Goal: Feedback & Contribution: Leave review/rating

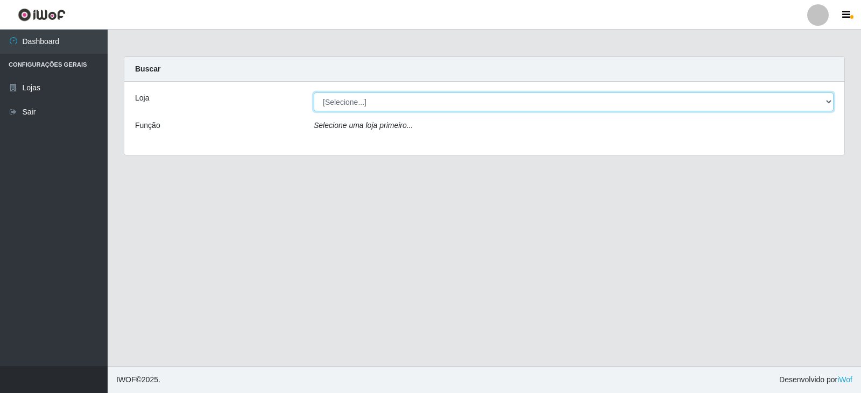
click at [827, 103] on select "[Selecione...] SuperFácil Atacado - [GEOGRAPHIC_DATA]" at bounding box center [574, 102] width 520 height 19
select select "504"
click at [314, 93] on select "[Selecione...] SuperFácil Atacado - [GEOGRAPHIC_DATA]" at bounding box center [574, 102] width 520 height 19
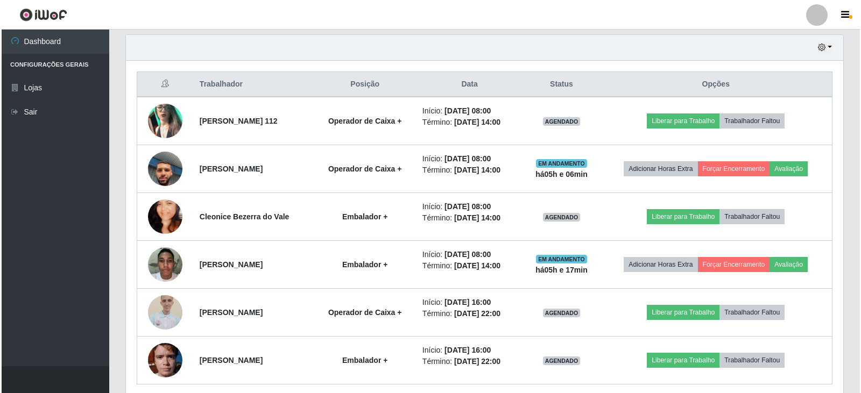
scroll to position [377, 0]
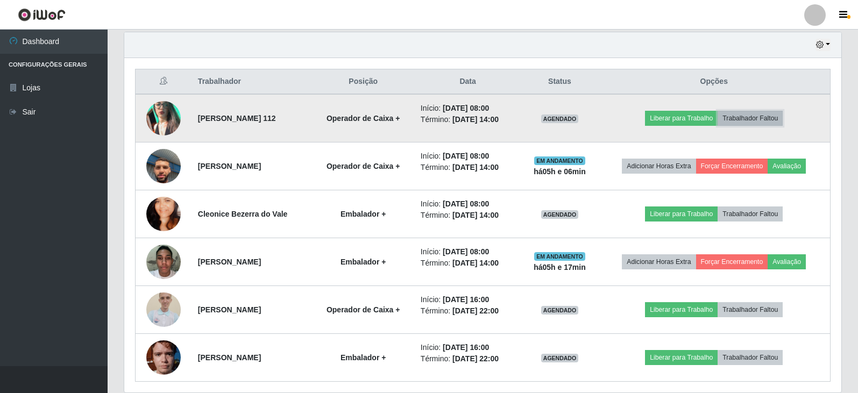
click at [770, 116] on button "Trabalhador Faltou" at bounding box center [750, 118] width 65 height 15
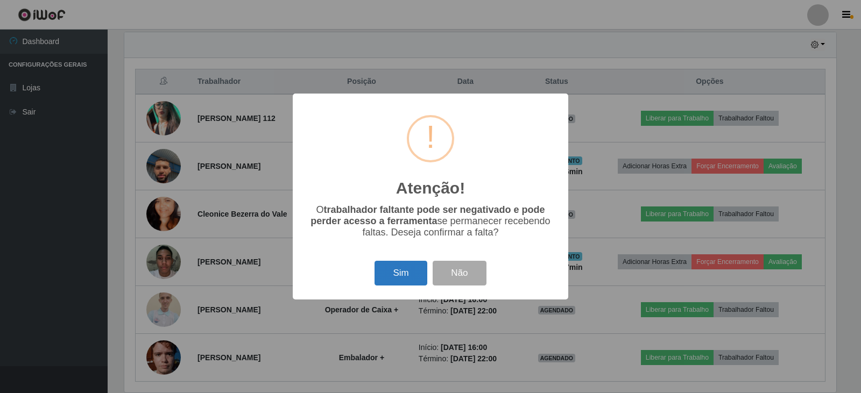
click at [407, 278] on button "Sim" at bounding box center [401, 273] width 52 height 25
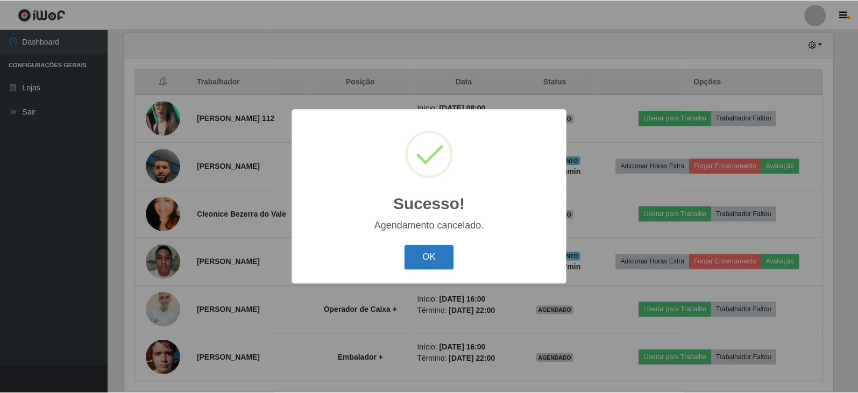
scroll to position [369, 0]
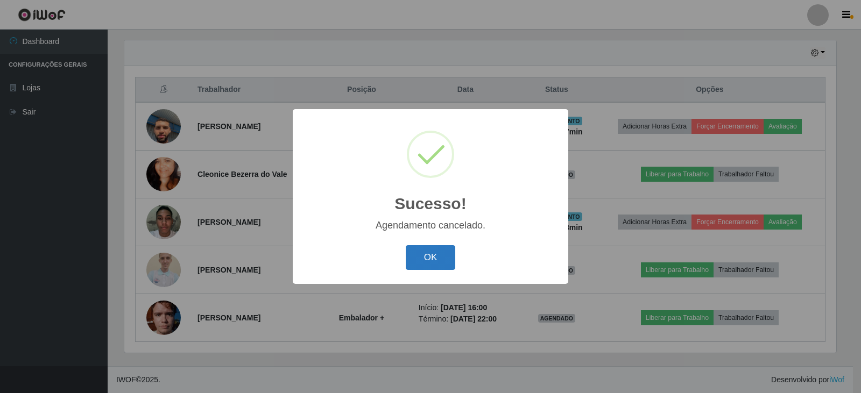
click at [434, 264] on button "OK" at bounding box center [431, 257] width 50 height 25
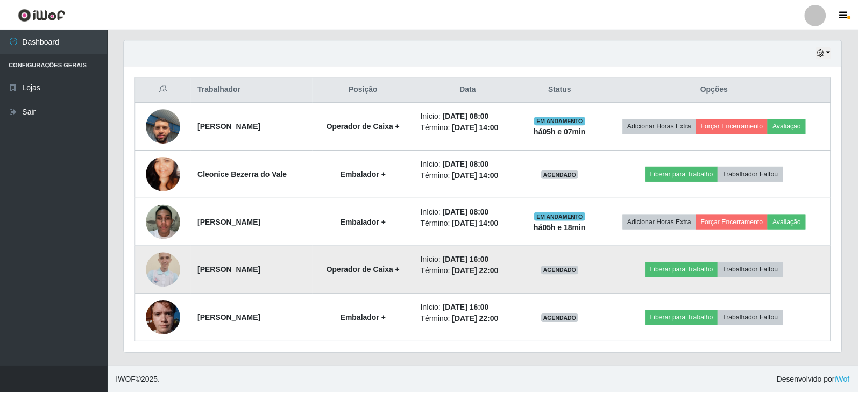
scroll to position [223, 717]
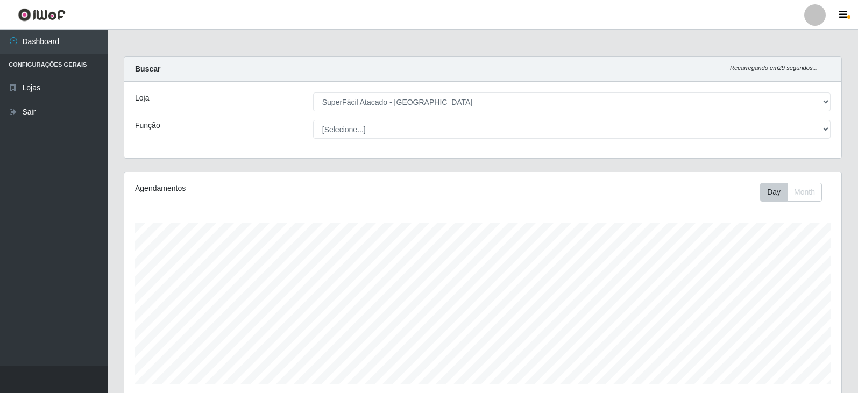
select select "504"
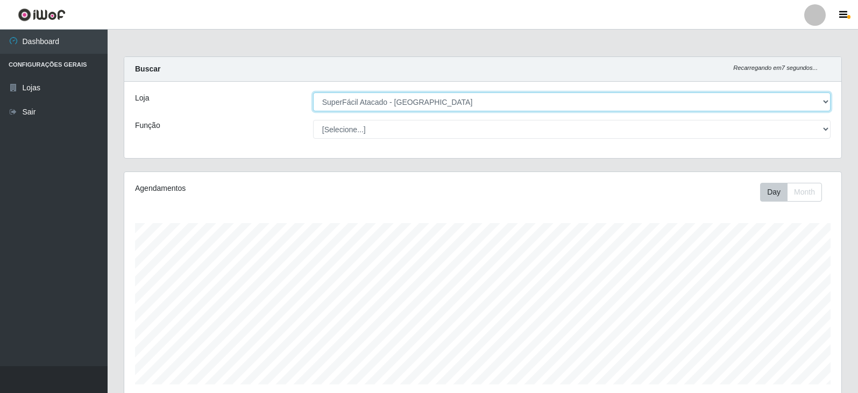
click at [824, 101] on select "[Selecione...] SuperFácil Atacado - [GEOGRAPHIC_DATA]" at bounding box center [572, 102] width 518 height 19
click at [313, 93] on select "[Selecione...] SuperFácil Atacado - [GEOGRAPHIC_DATA]" at bounding box center [572, 102] width 518 height 19
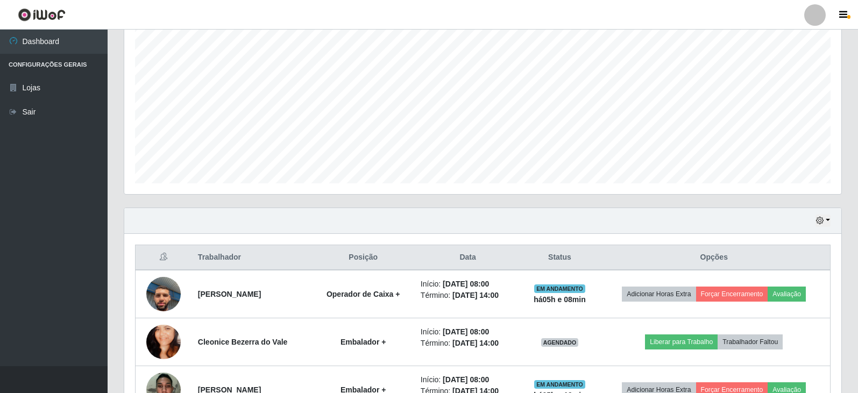
scroll to position [202, 0]
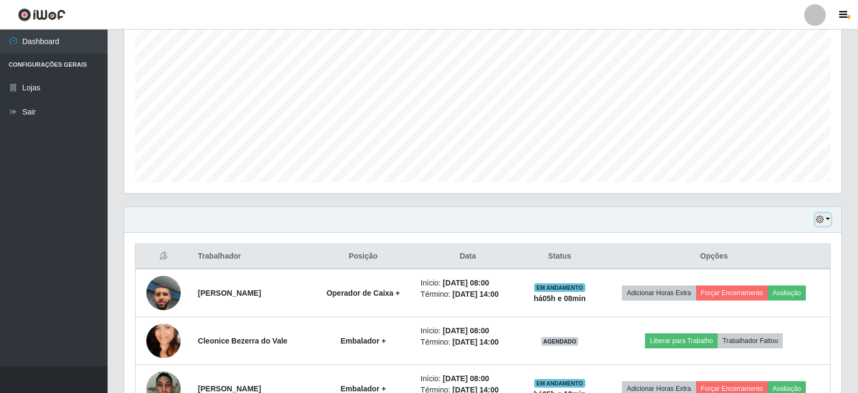
click at [825, 220] on button "button" at bounding box center [823, 220] width 15 height 12
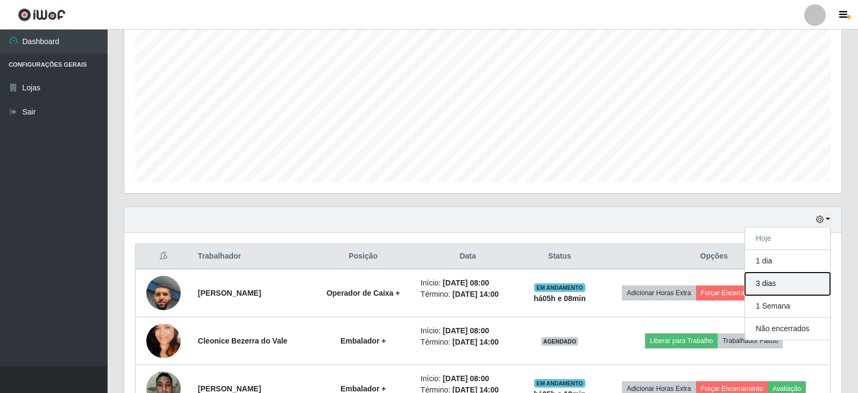
click at [783, 288] on button "3 dias" at bounding box center [787, 284] width 85 height 23
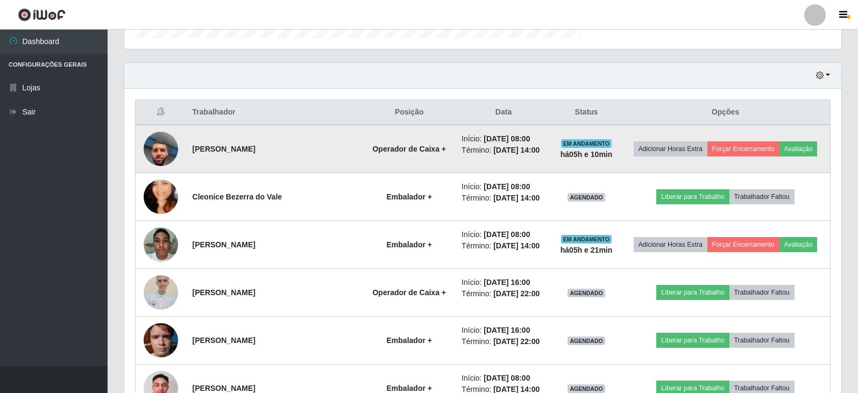
scroll to position [223, 717]
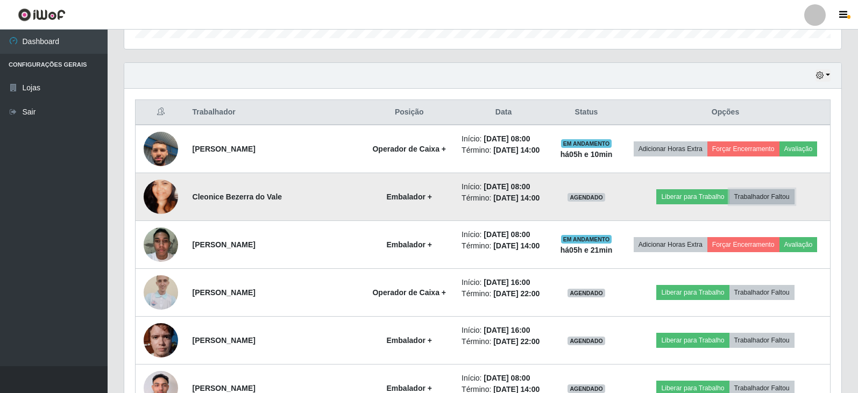
click at [766, 194] on button "Trabalhador Faltou" at bounding box center [762, 196] width 65 height 15
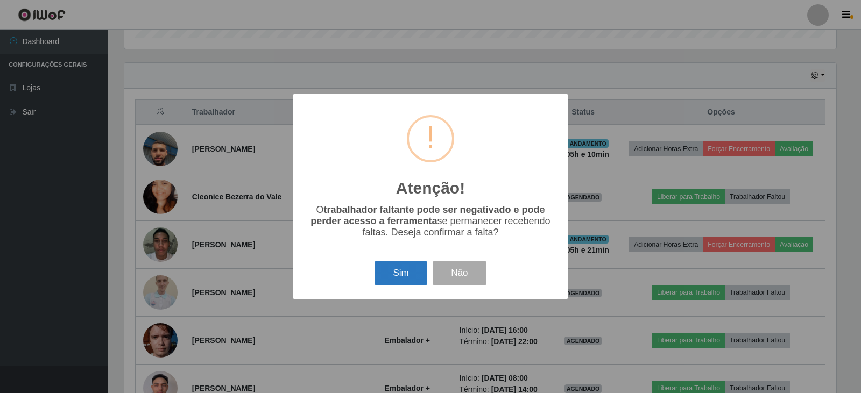
click at [408, 272] on button "Sim" at bounding box center [401, 273] width 52 height 25
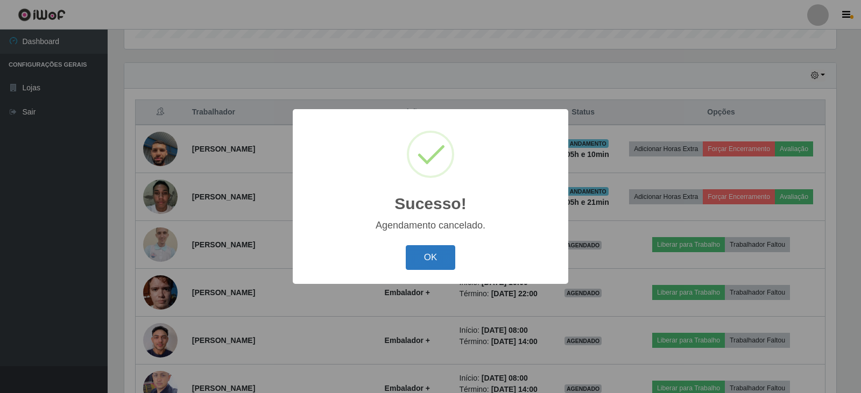
click at [426, 253] on button "OK" at bounding box center [431, 257] width 50 height 25
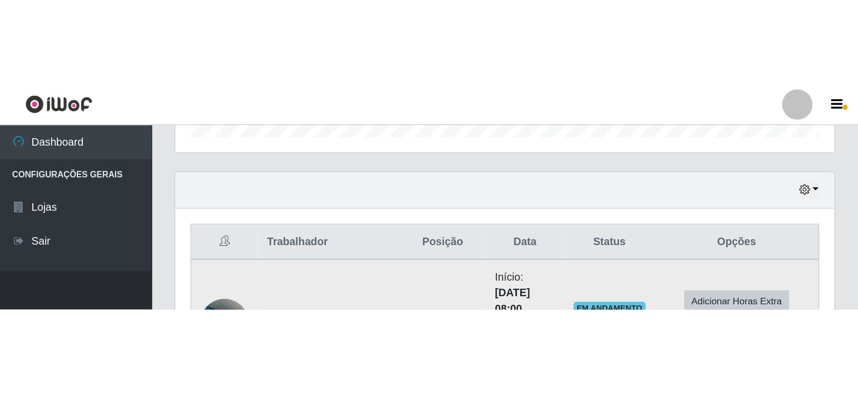
scroll to position [223, 717]
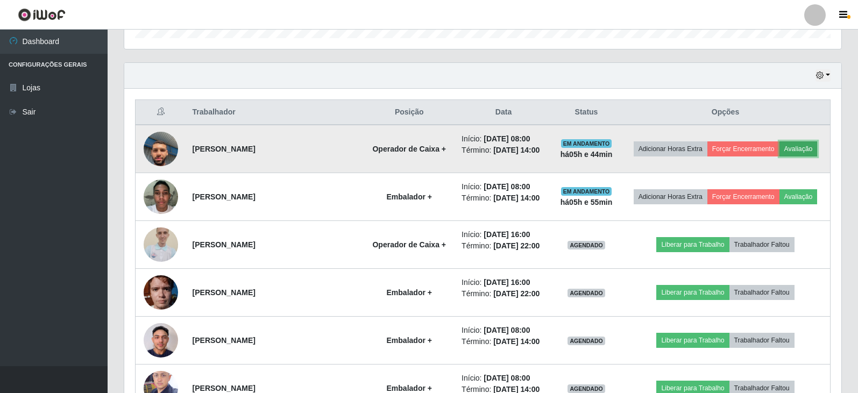
click at [805, 152] on button "Avaliação" at bounding box center [799, 149] width 38 height 15
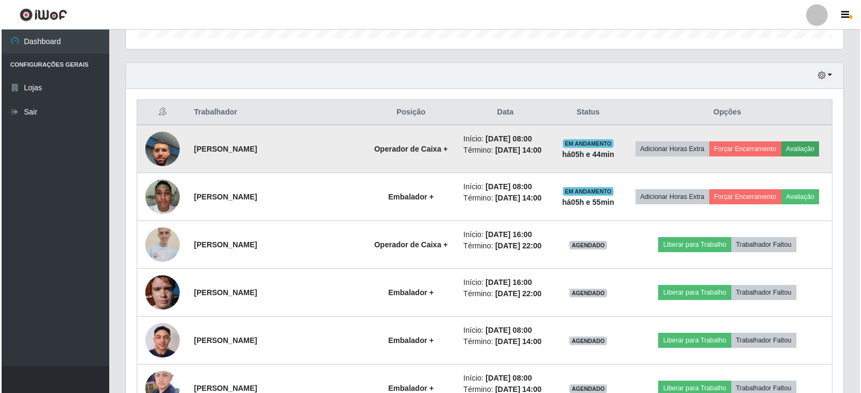
scroll to position [223, 712]
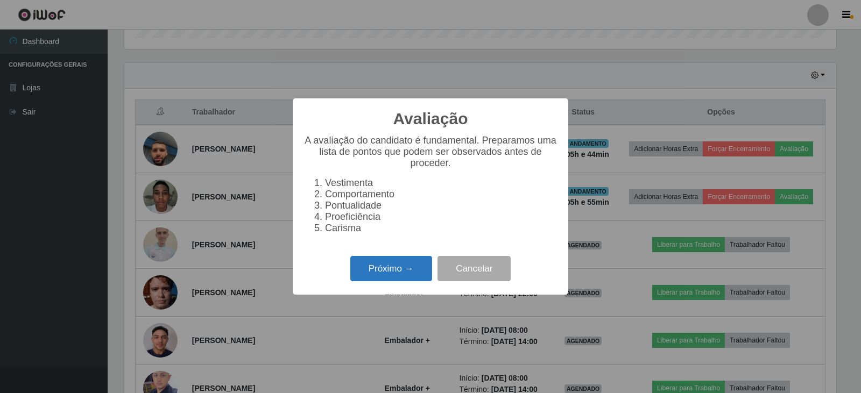
click at [408, 273] on button "Próximo →" at bounding box center [391, 268] width 82 height 25
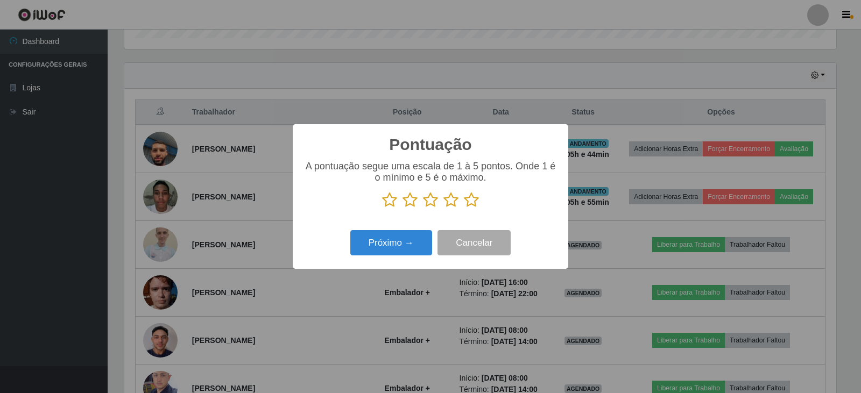
click at [471, 204] on icon at bounding box center [471, 200] width 15 height 16
click at [464, 208] on input "radio" at bounding box center [464, 208] width 0 height 0
click at [405, 239] on button "Próximo →" at bounding box center [391, 242] width 82 height 25
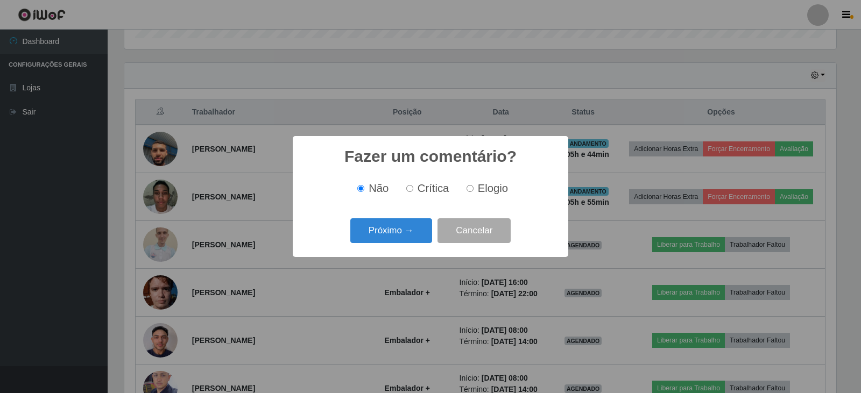
click at [468, 187] on input "Elogio" at bounding box center [470, 188] width 7 height 7
radio input "true"
click at [400, 233] on button "Próximo →" at bounding box center [391, 230] width 82 height 25
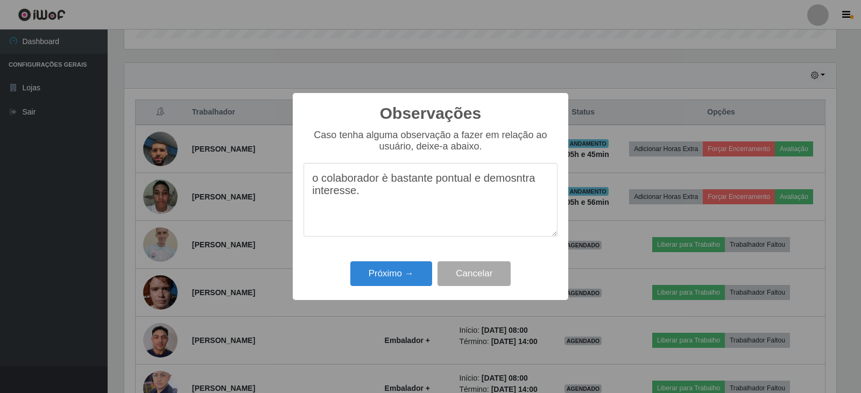
click at [510, 188] on textarea "o colaborador è bastante pontual e demosntra interesse." at bounding box center [430, 200] width 254 height 74
click at [511, 181] on textarea "o colaborador è bastante pontual e demosntra interesse." at bounding box center [430, 200] width 254 height 74
click at [522, 182] on textarea "o colaborador è bastante pontual e demosntra interesse." at bounding box center [430, 200] width 254 height 74
type textarea "o colaborador è bastante pontual e demonstra interesse."
click at [395, 273] on button "Próximo →" at bounding box center [391, 274] width 82 height 25
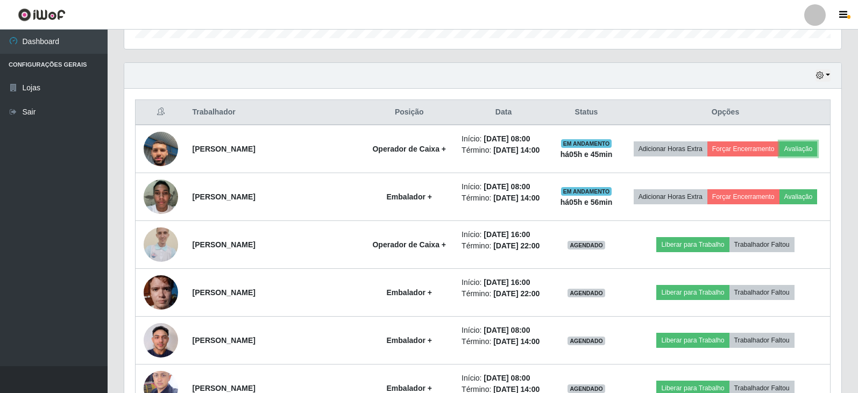
scroll to position [223, 717]
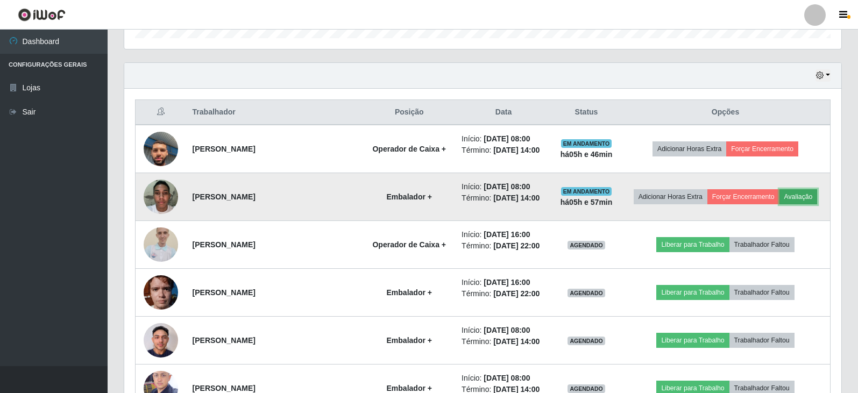
click at [804, 195] on button "Avaliação" at bounding box center [799, 196] width 38 height 15
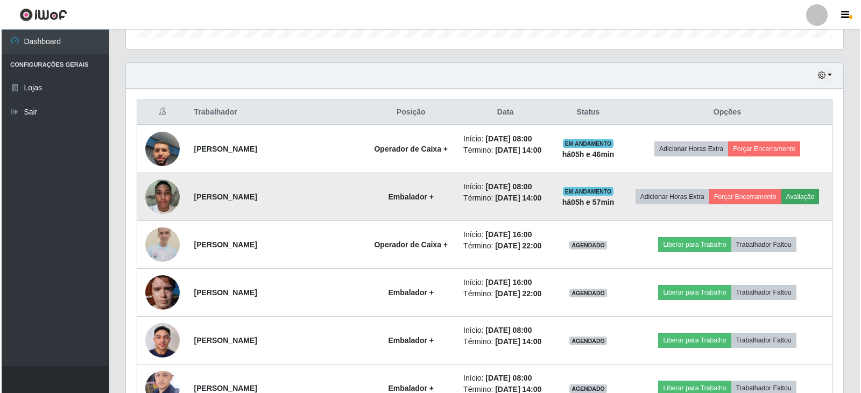
scroll to position [223, 712]
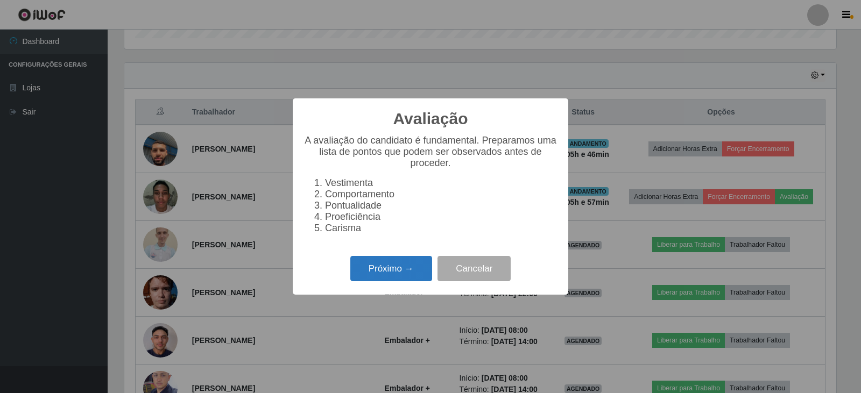
click at [387, 280] on button "Próximo →" at bounding box center [391, 268] width 82 height 25
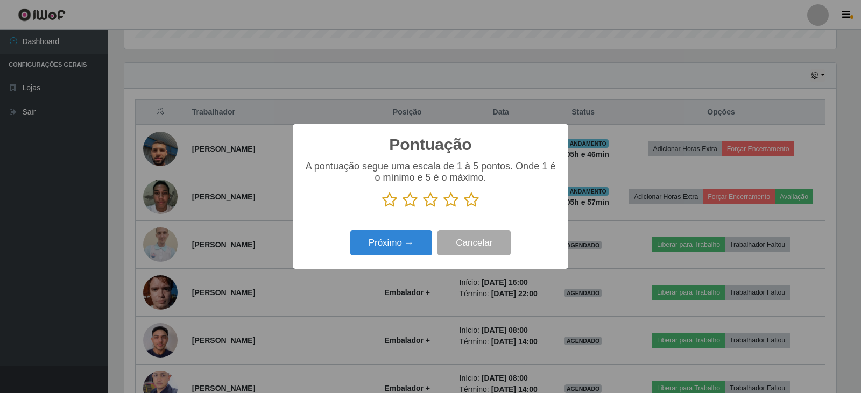
scroll to position [537869, 537380]
click at [470, 200] on icon at bounding box center [471, 200] width 15 height 16
click at [464, 208] on input "radio" at bounding box center [464, 208] width 0 height 0
click at [410, 242] on button "Próximo →" at bounding box center [391, 242] width 82 height 25
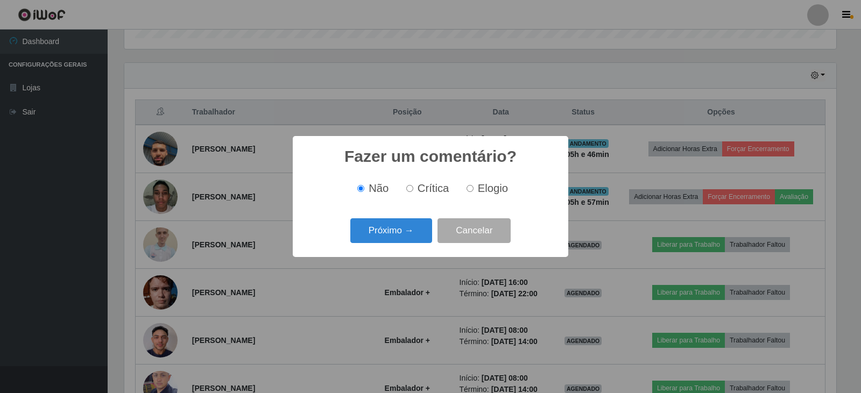
click at [471, 189] on input "Elogio" at bounding box center [470, 188] width 7 height 7
radio input "true"
click at [406, 234] on button "Próximo →" at bounding box center [391, 230] width 82 height 25
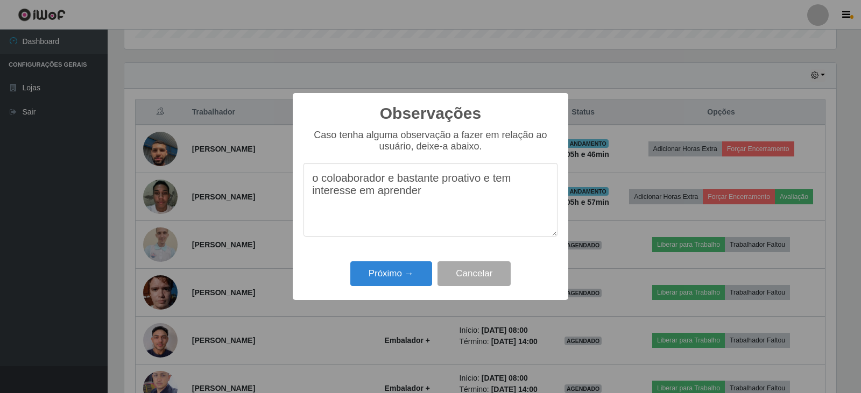
click at [347, 182] on textarea "o coloaborador e bastante proativo e tem interesse em aprender" at bounding box center [430, 200] width 254 height 74
click at [420, 197] on textarea "o coloborador e bastante proativo e tem interesse em aprender" at bounding box center [430, 200] width 254 height 74
click at [342, 181] on textarea "o coloborador e bastante proativo e tem interesse em aprender." at bounding box center [430, 200] width 254 height 74
type textarea "o colaborador e bastante proativo e tem interesse em aprender."
click at [394, 277] on button "Próximo →" at bounding box center [391, 274] width 82 height 25
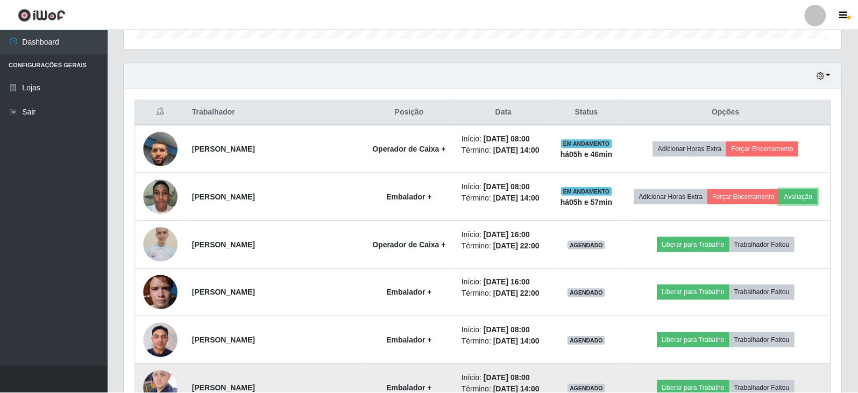
scroll to position [223, 717]
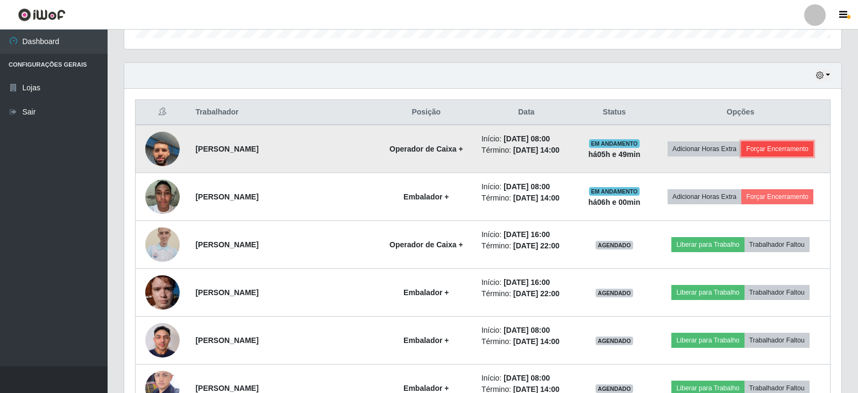
click at [768, 145] on button "Forçar Encerramento" at bounding box center [777, 149] width 72 height 15
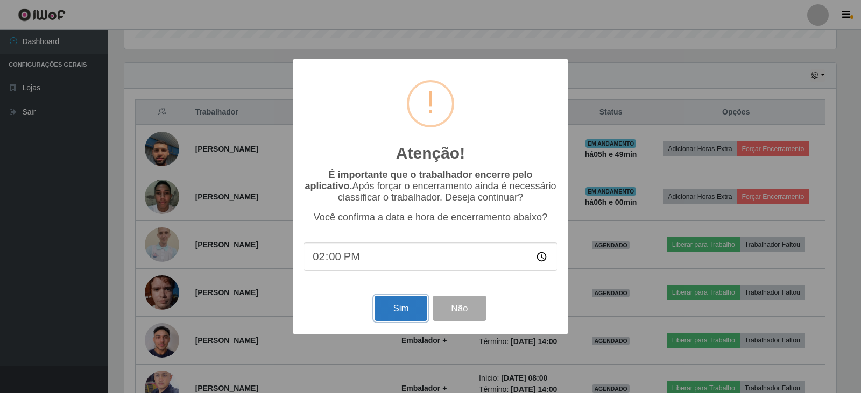
click at [408, 313] on button "Sim" at bounding box center [401, 308] width 52 height 25
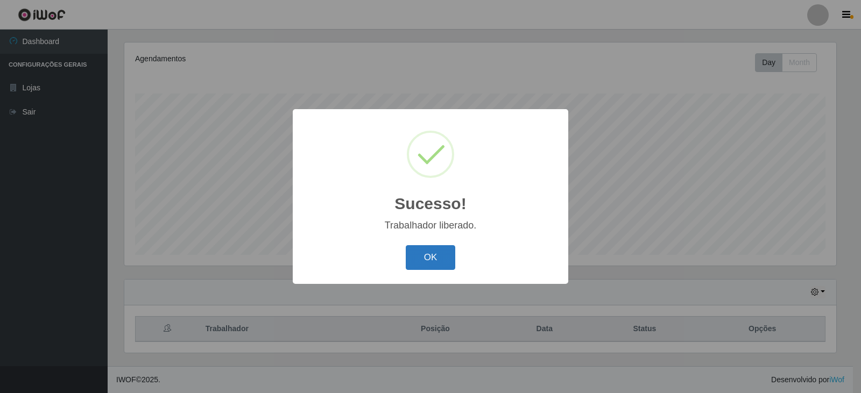
click at [425, 253] on button "OK" at bounding box center [431, 257] width 50 height 25
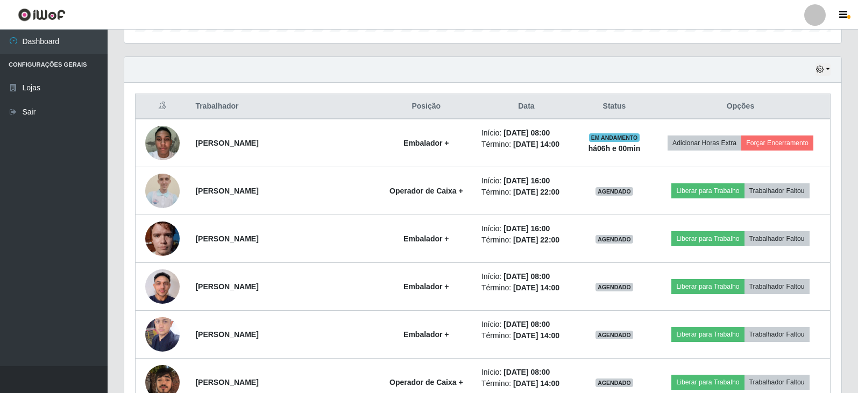
scroll to position [356, 0]
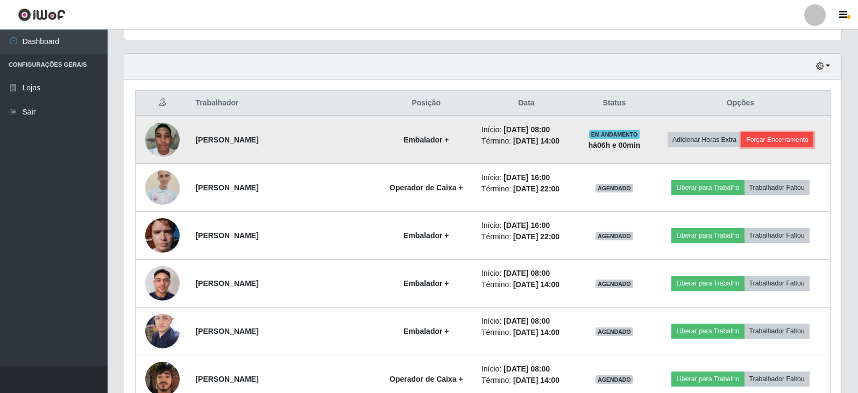
click at [775, 139] on button "Forçar Encerramento" at bounding box center [777, 139] width 72 height 15
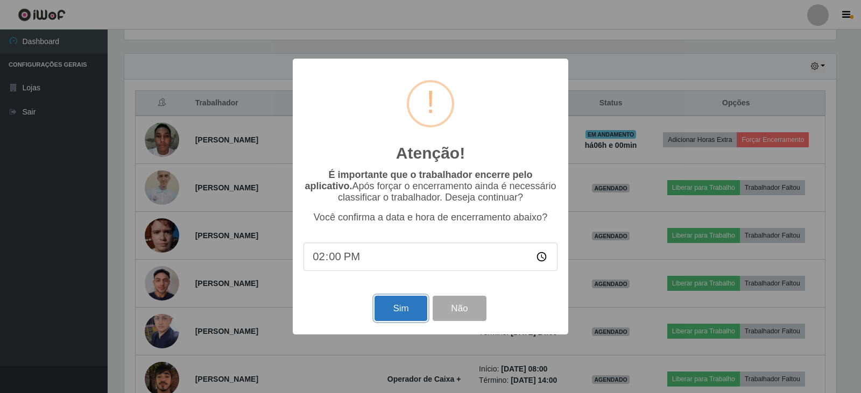
click at [389, 310] on button "Sim" at bounding box center [401, 308] width 52 height 25
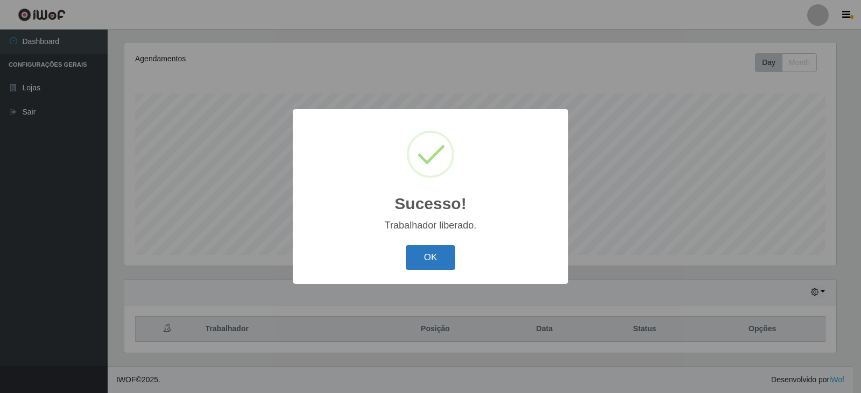
click at [426, 249] on button "OK" at bounding box center [431, 257] width 50 height 25
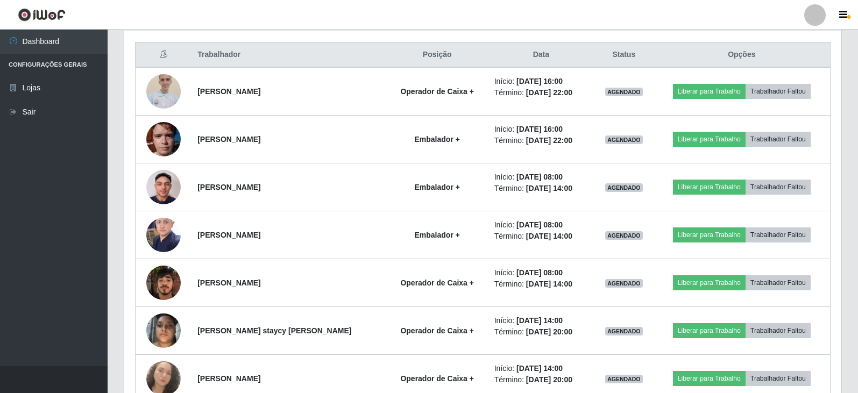
scroll to position [398, 0]
